Goal: Check status: Check status

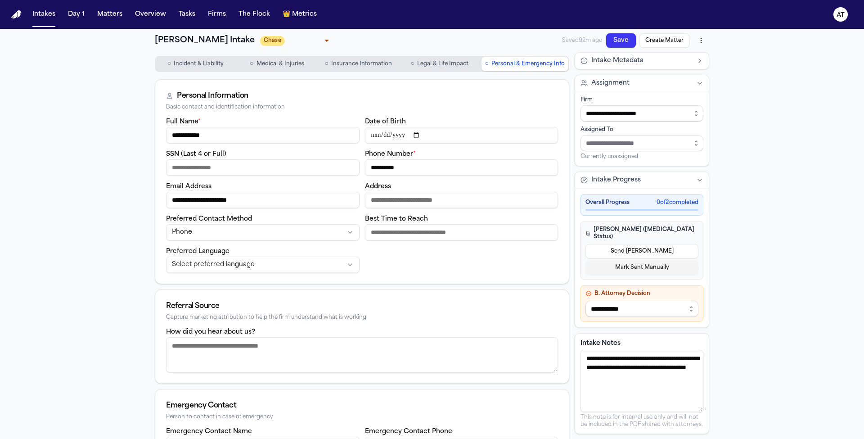
click at [611, 39] on button "Save" at bounding box center [621, 40] width 30 height 14
click at [624, 44] on button "Save" at bounding box center [621, 40] width 30 height 14
click at [49, 15] on button "Intakes" at bounding box center [44, 14] width 30 height 16
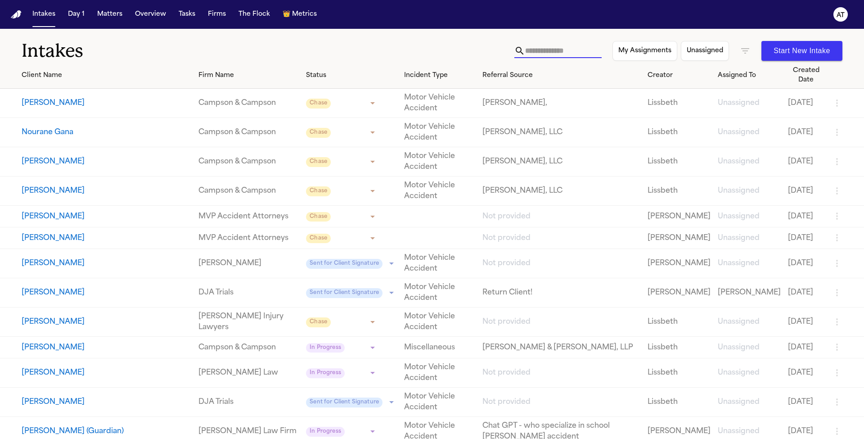
click at [576, 52] on input "text" at bounding box center [563, 51] width 76 height 14
type input "*"
click at [746, 51] on icon "button" at bounding box center [745, 50] width 8 height 5
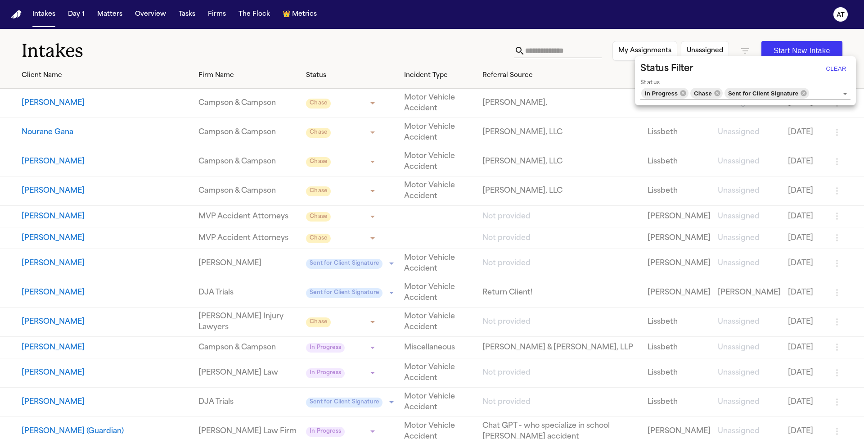
click at [746, 51] on div at bounding box center [432, 219] width 864 height 439
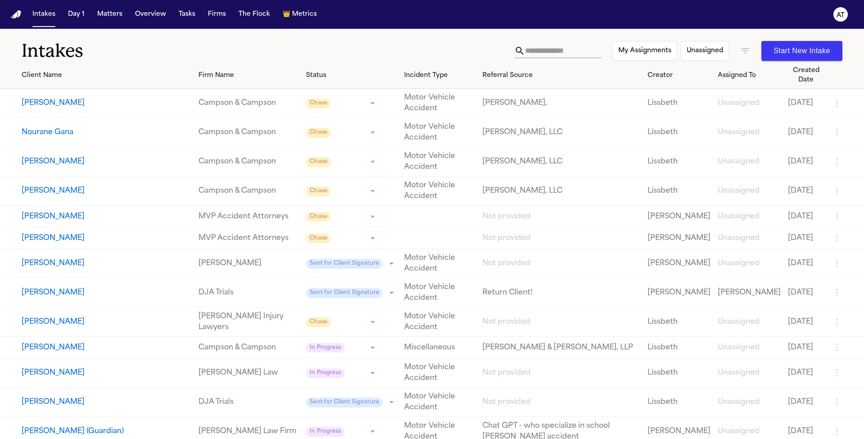
click at [743, 55] on icon "button" at bounding box center [745, 50] width 11 height 11
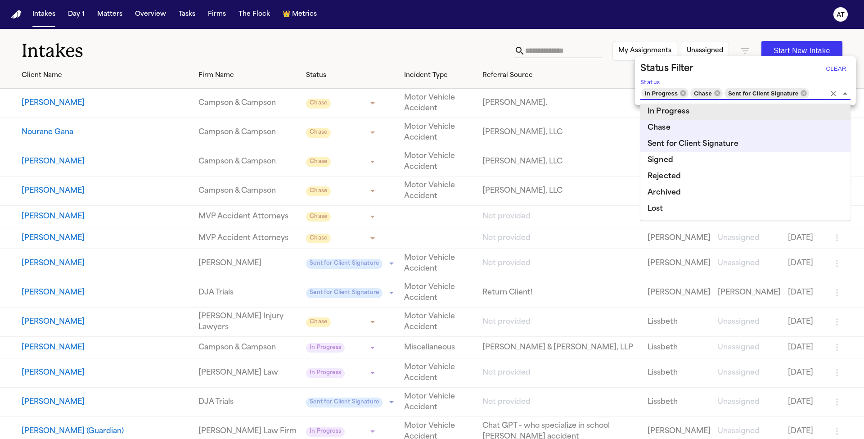
click at [823, 93] on input "Status" at bounding box center [817, 93] width 15 height 13
click at [692, 189] on li "Archived" at bounding box center [745, 192] width 210 height 16
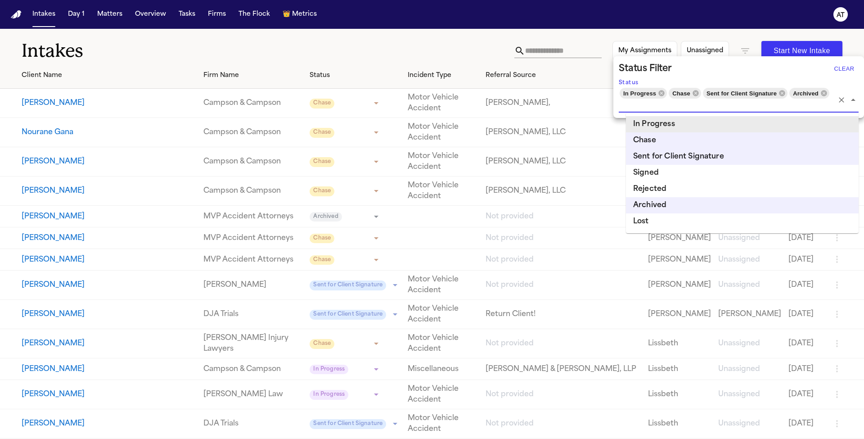
click at [577, 54] on div at bounding box center [432, 219] width 864 height 439
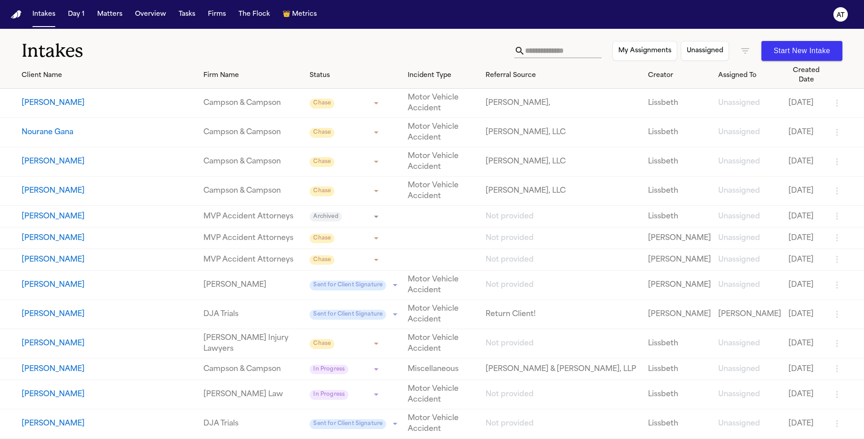
click at [576, 53] on input "text" at bounding box center [563, 51] width 76 height 14
type input "*****"
